Goal: Information Seeking & Learning: Learn about a topic

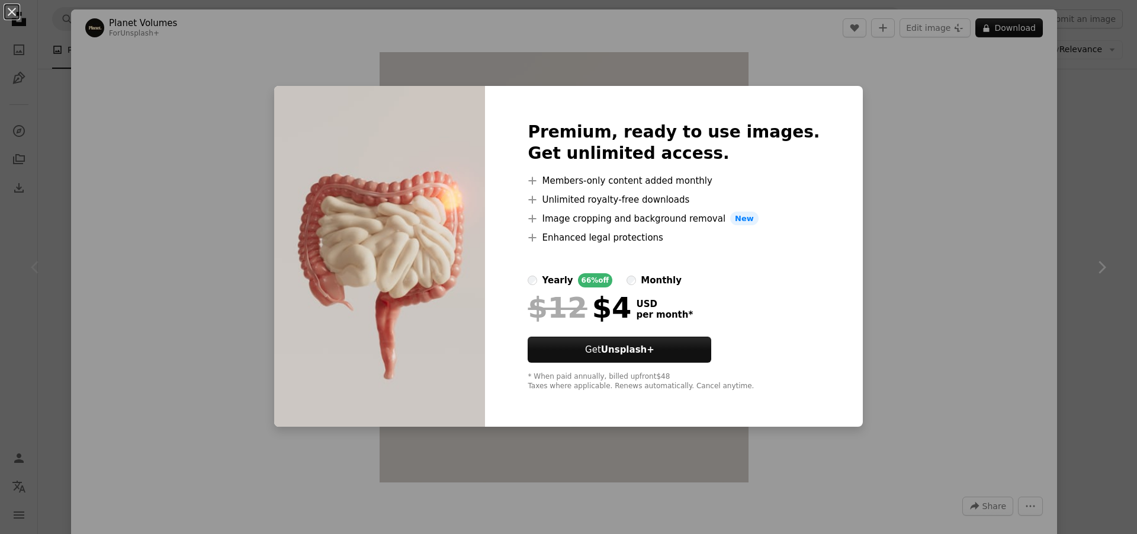
click at [904, 172] on div "An X shape Premium, ready to use images. Get unlimited access. A plus sign Memb…" at bounding box center [568, 267] width 1137 height 534
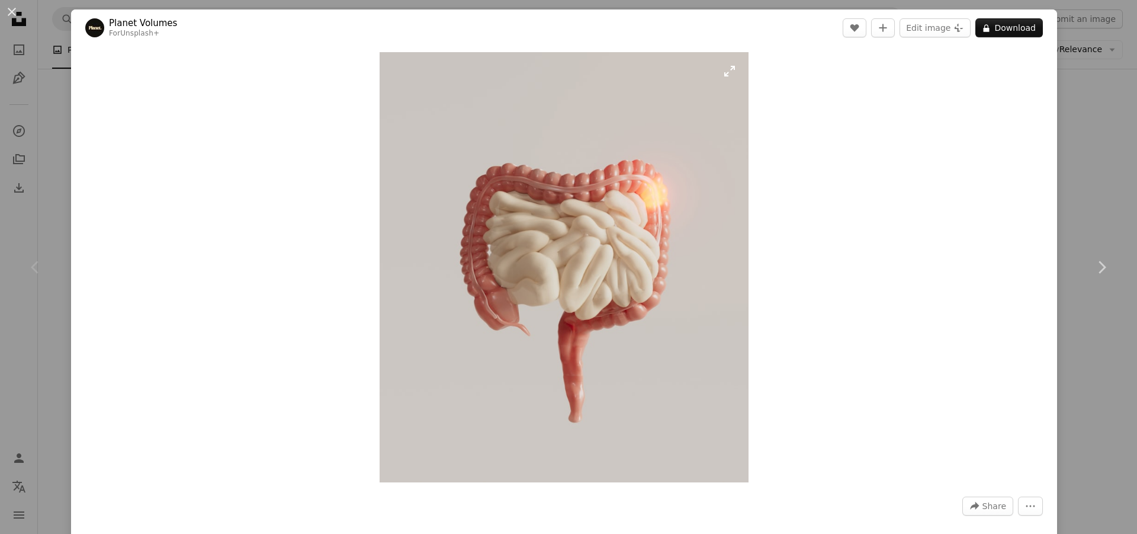
click at [729, 71] on img "Zoom in on this image" at bounding box center [564, 267] width 368 height 430
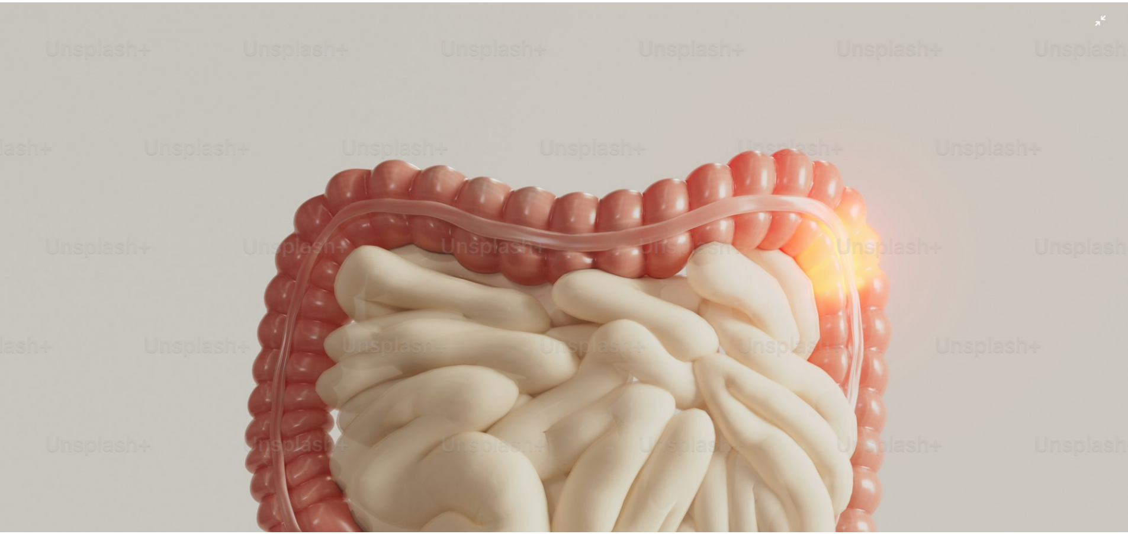
scroll to position [150, 0]
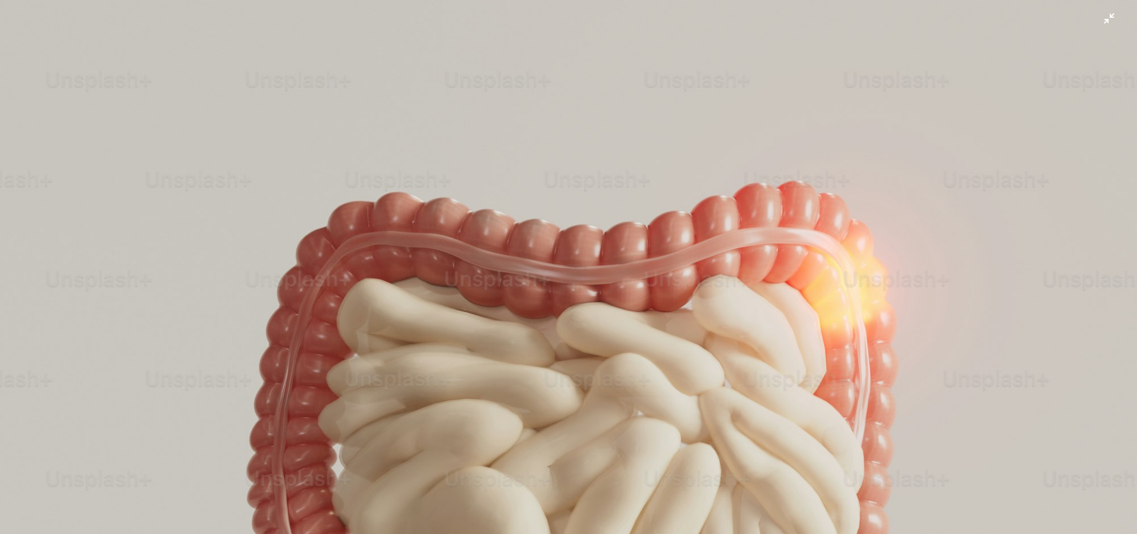
click at [582, 166] on img "Zoom out on this image" at bounding box center [568, 514] width 1138 height 1328
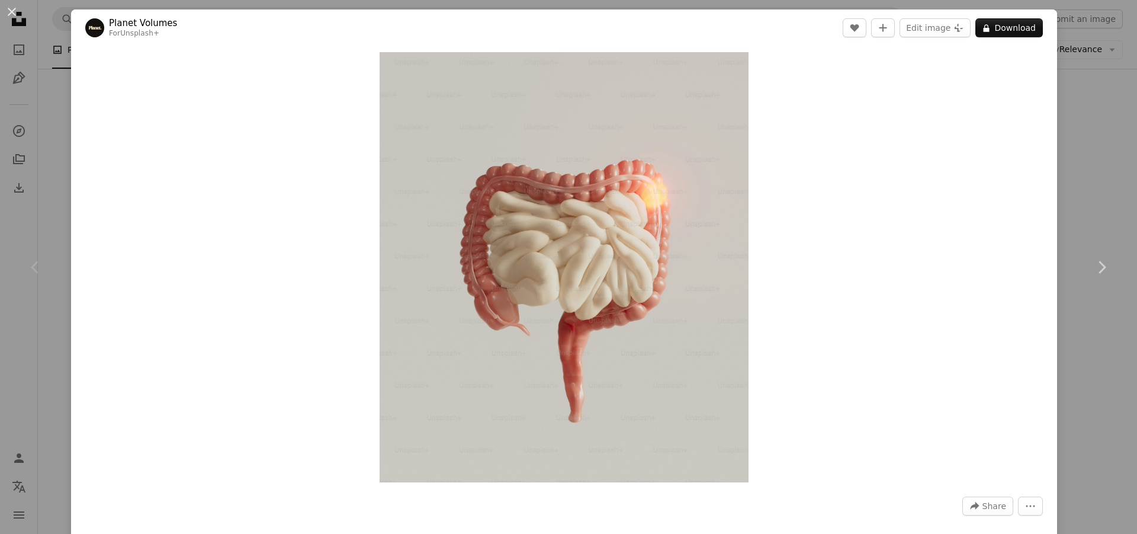
click at [1095, 144] on div "An X shape Chevron left Chevron right Planet Volumes For Unsplash+ A heart A pl…" at bounding box center [568, 267] width 1137 height 534
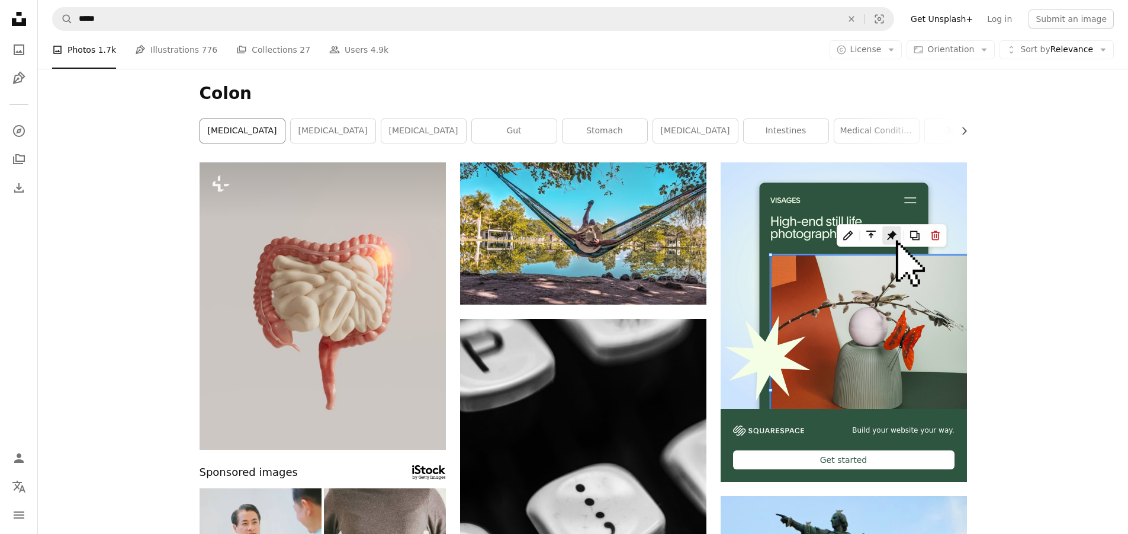
click at [240, 129] on link "[MEDICAL_DATA]" at bounding box center [242, 131] width 85 height 24
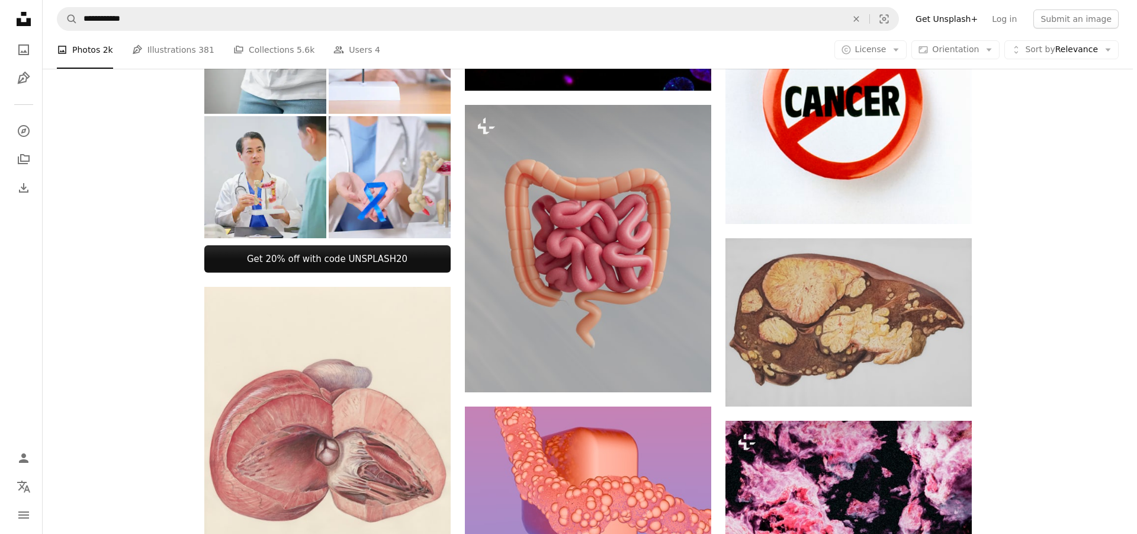
scroll to position [474, 0]
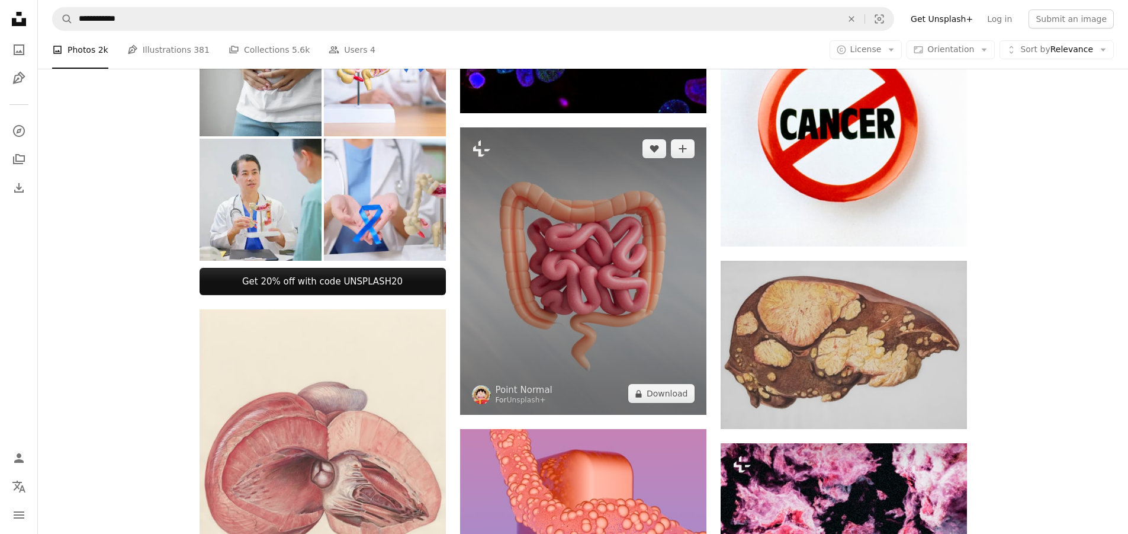
click at [560, 234] on img at bounding box center [583, 270] width 246 height 287
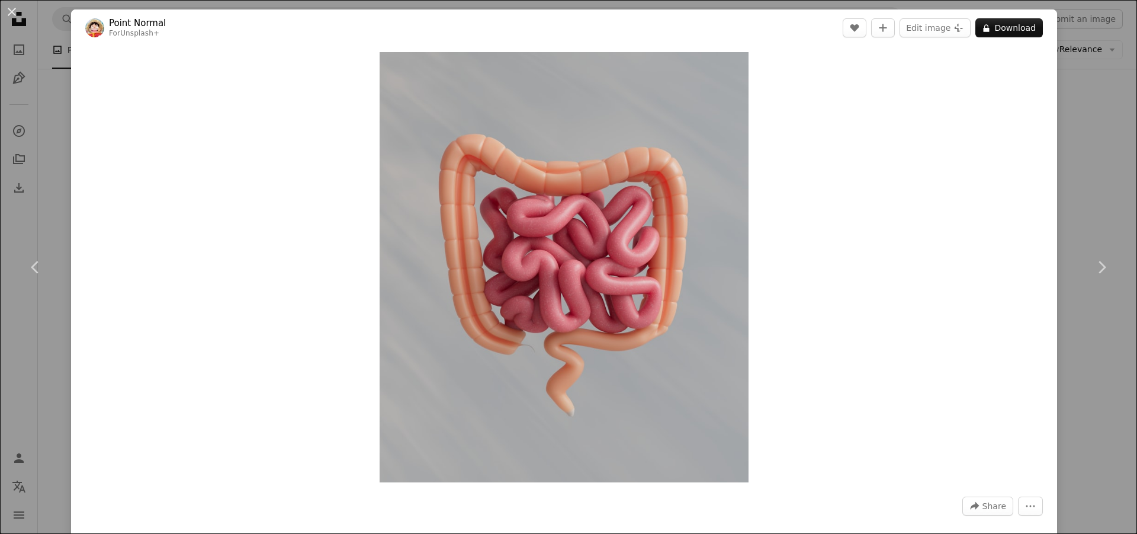
click at [1081, 115] on div "An X shape Chevron left Chevron right Point Normal For Unsplash+ A heart A plus…" at bounding box center [568, 267] width 1137 height 534
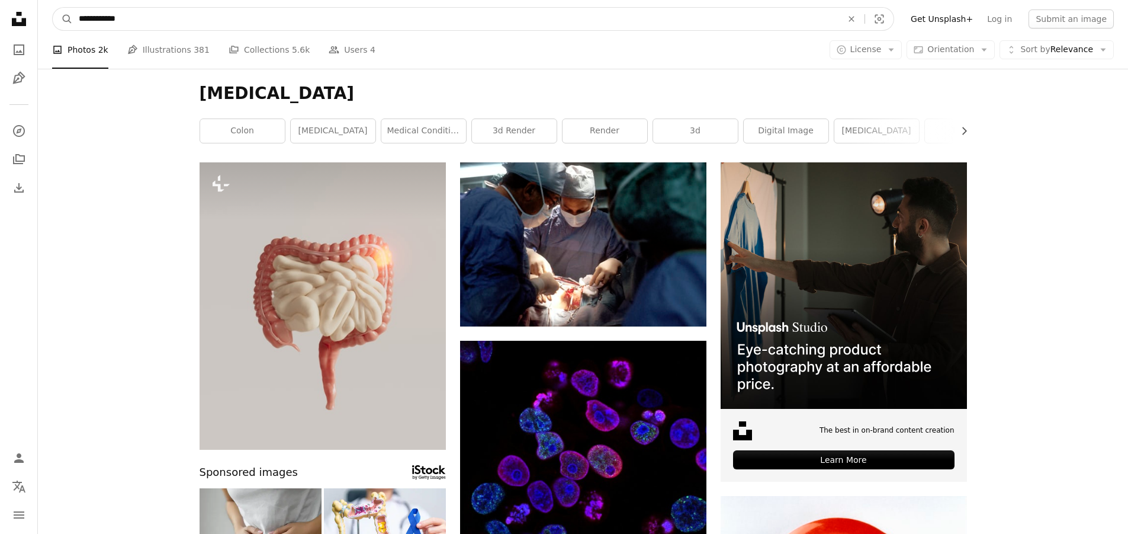
click at [330, 15] on input "**********" at bounding box center [456, 19] width 766 height 23
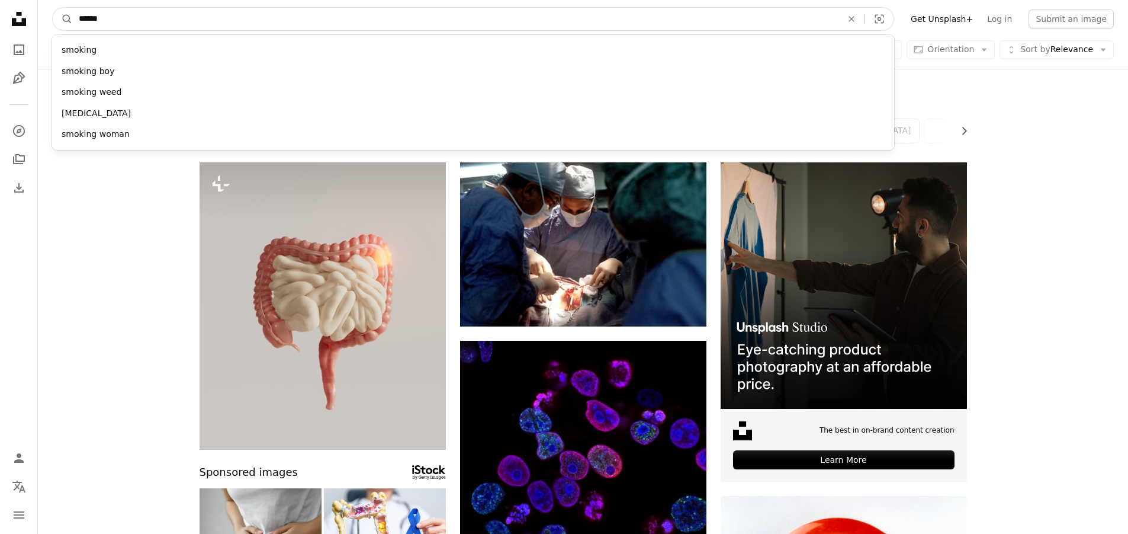
type input "*******"
click button "A magnifying glass" at bounding box center [63, 19] width 20 height 23
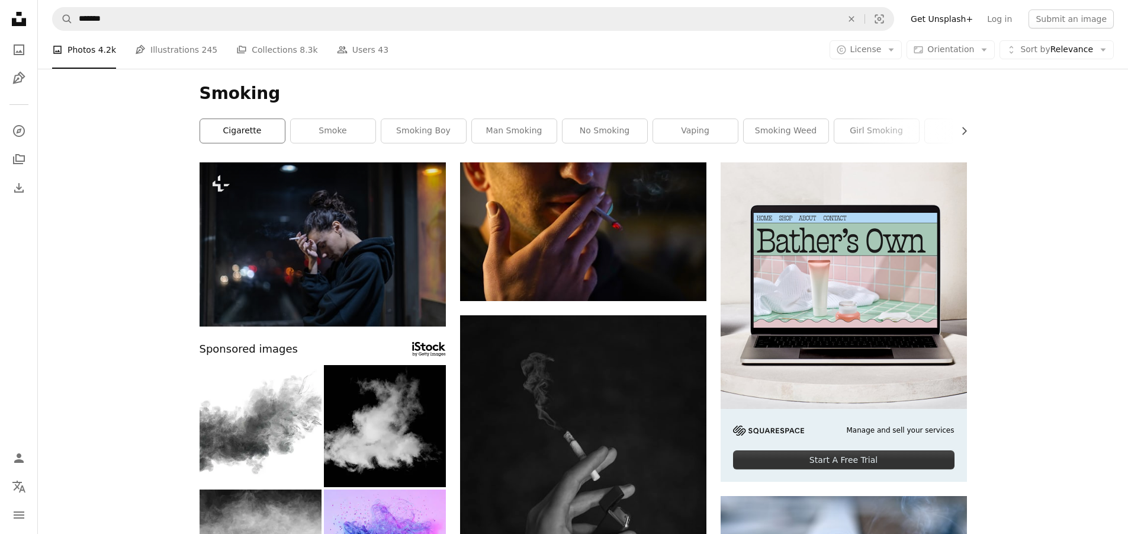
click at [224, 123] on link "cigarette" at bounding box center [242, 131] width 85 height 24
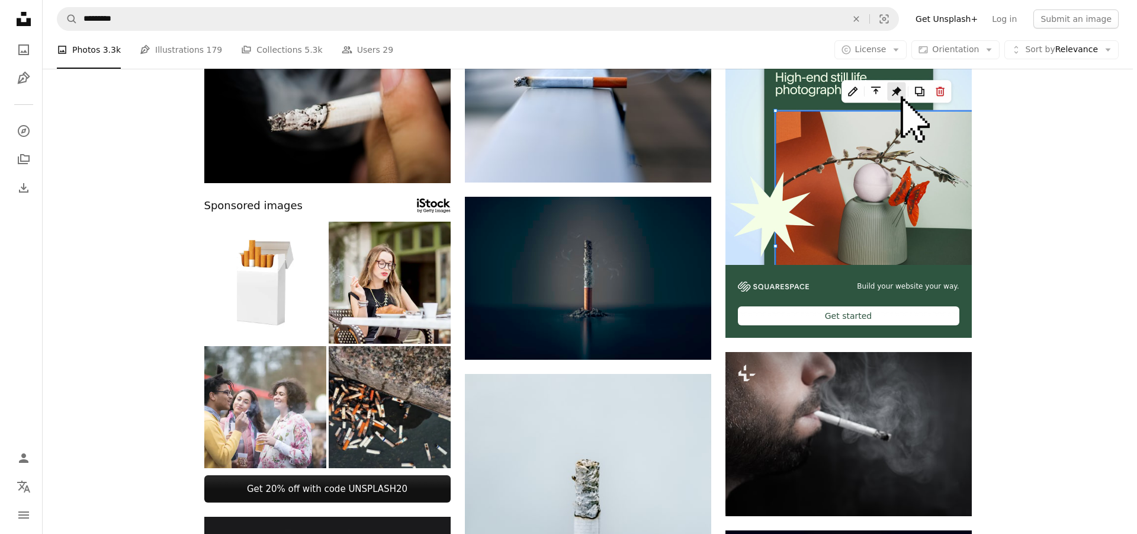
scroll to position [118, 0]
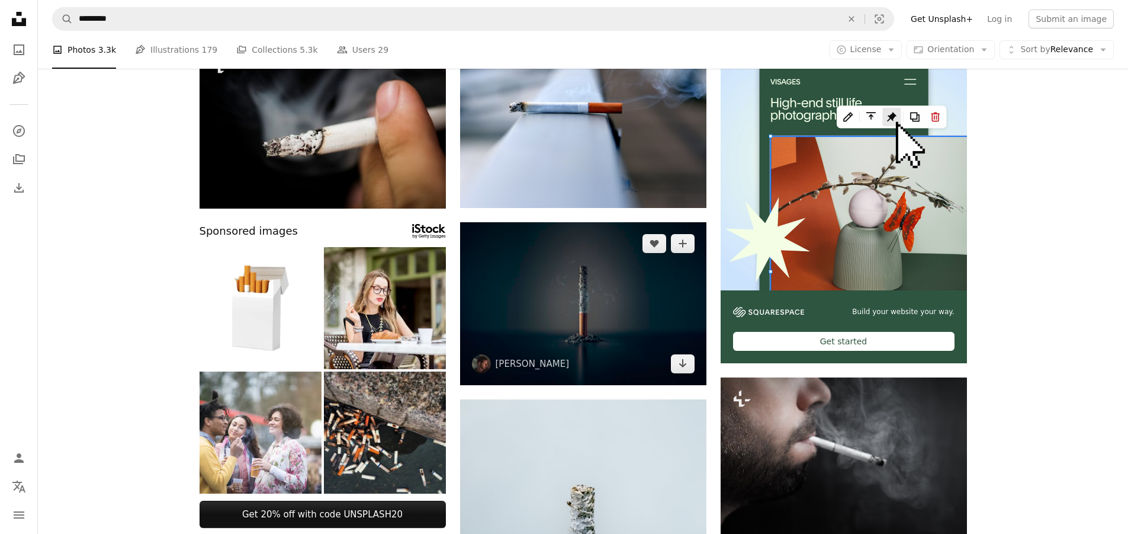
click at [583, 285] on img at bounding box center [583, 303] width 246 height 163
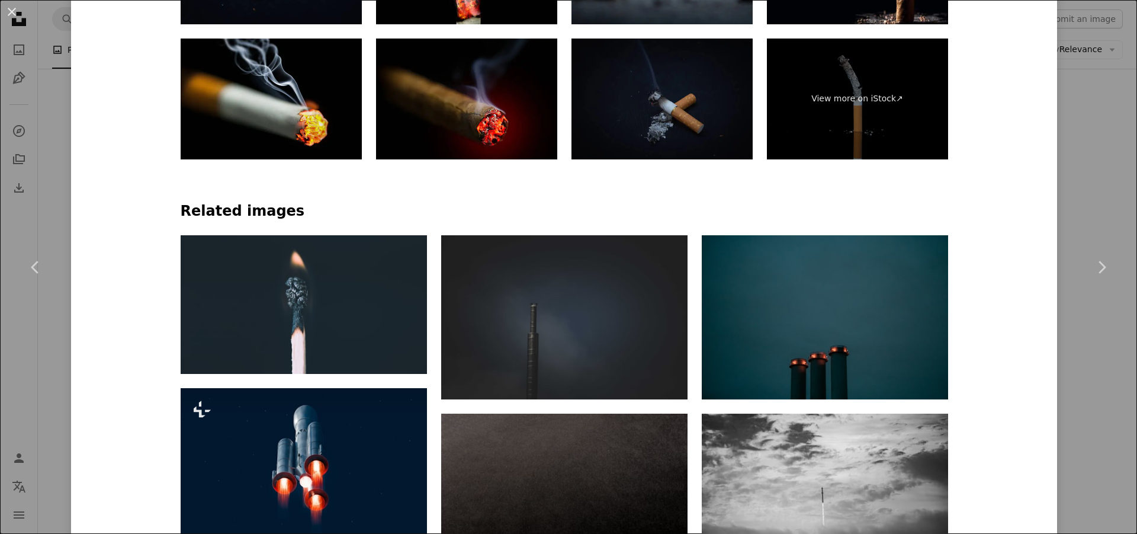
scroll to position [829, 0]
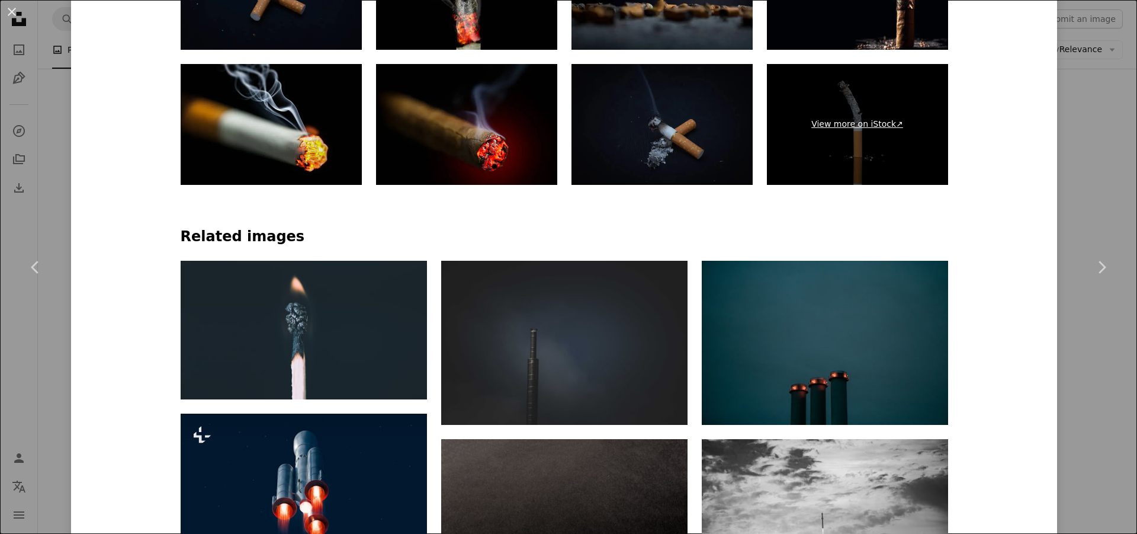
click at [860, 115] on link "View more on iStock ↗" at bounding box center [857, 124] width 181 height 121
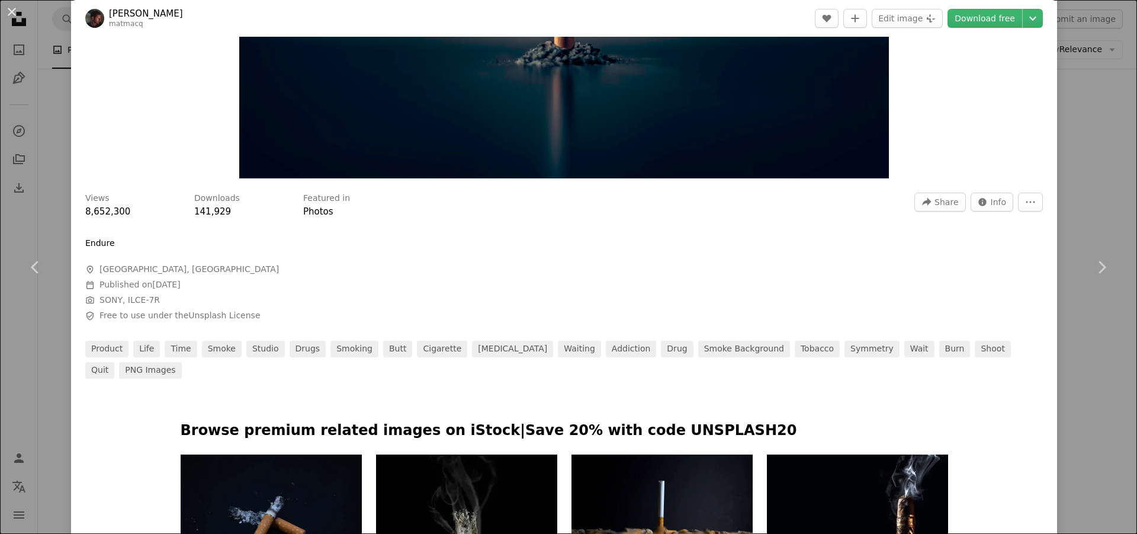
scroll to position [355, 0]
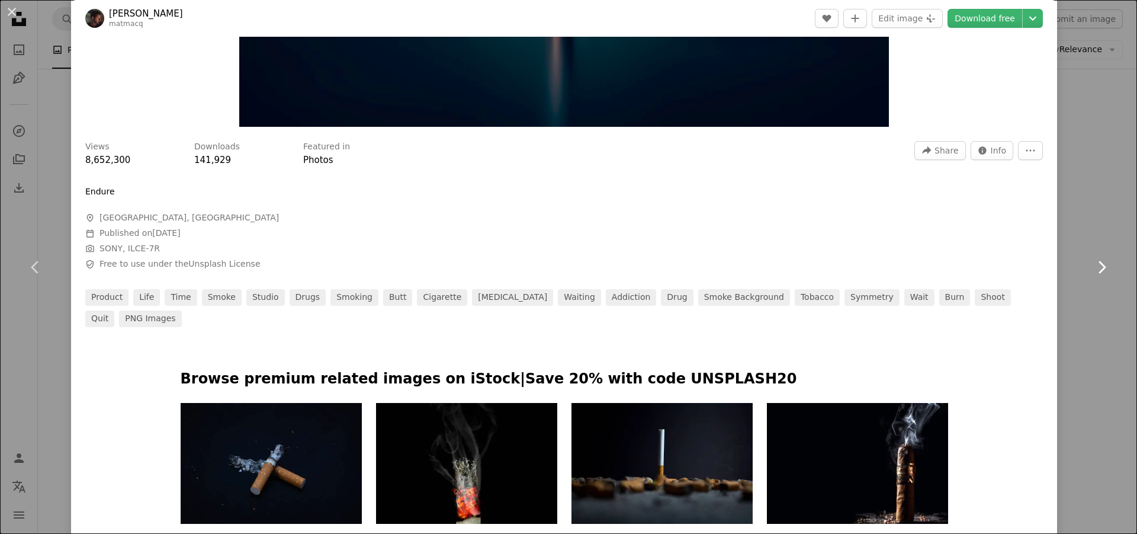
click at [1082, 214] on link "Chevron right" at bounding box center [1101, 267] width 71 height 114
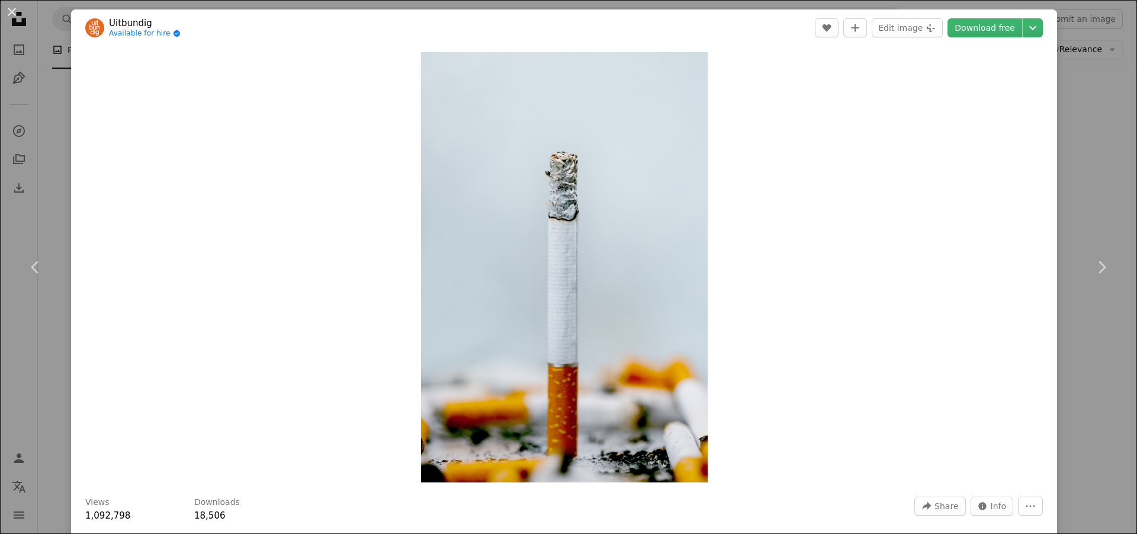
click at [48, 37] on div "An X shape Chevron left Chevron right Uitbundig Available for hire A checkmark …" at bounding box center [568, 267] width 1137 height 534
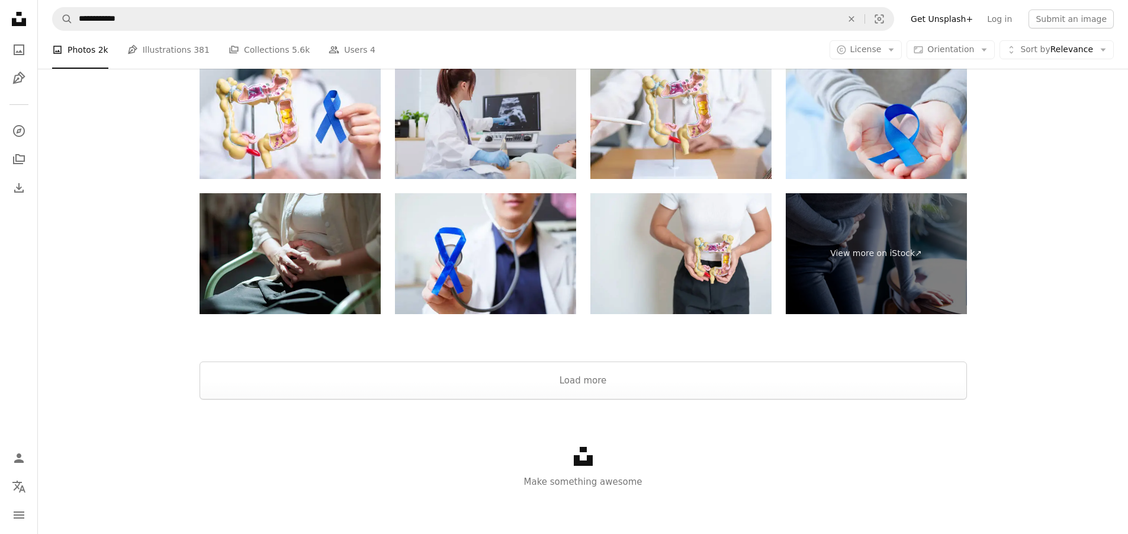
scroll to position [2079, 0]
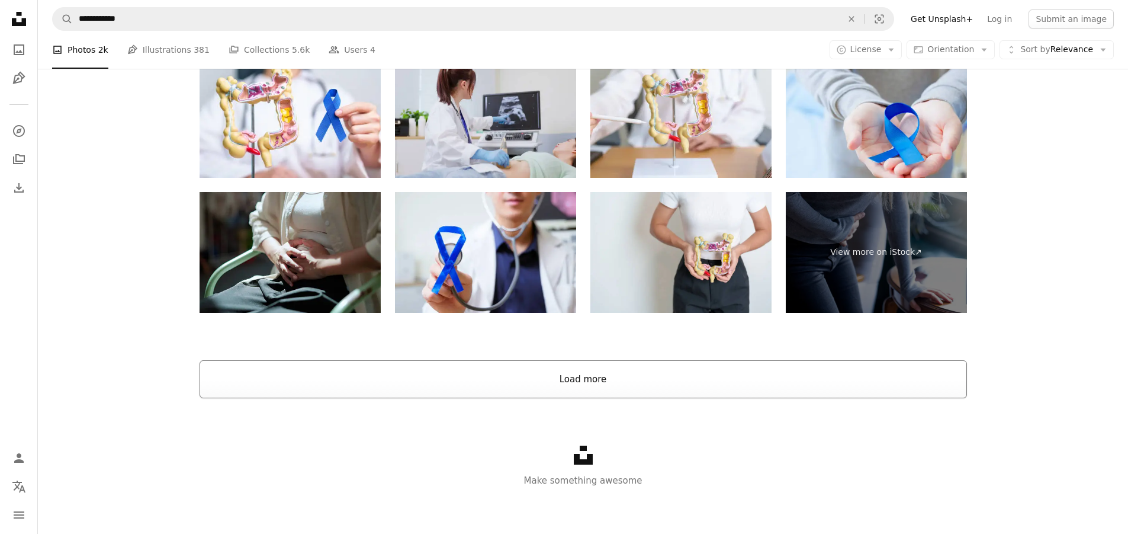
click at [659, 373] on button "Load more" at bounding box center [584, 379] width 768 height 38
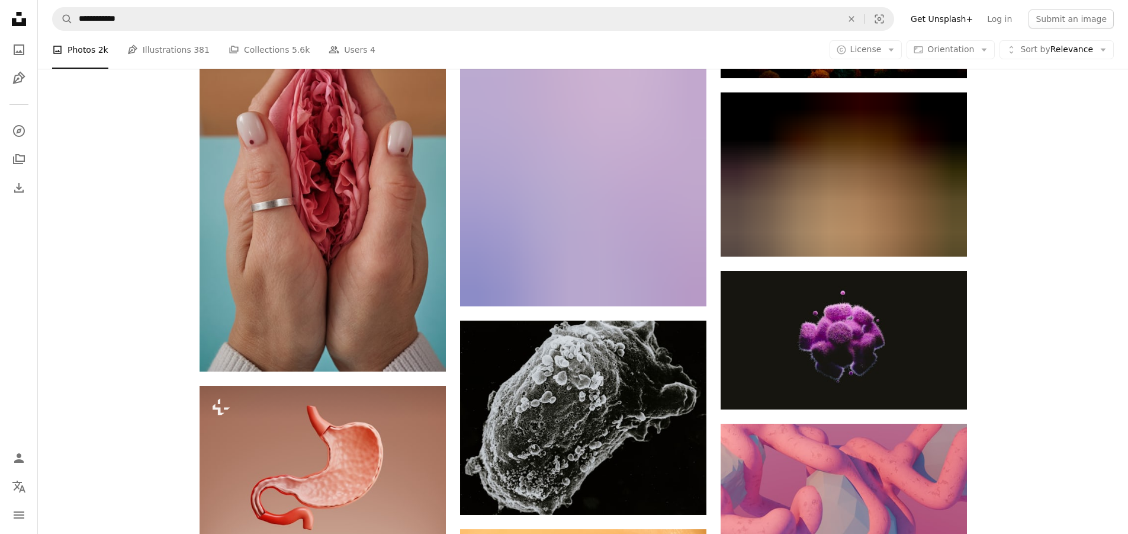
scroll to position [8981, 0]
